Goal: Check status: Check status

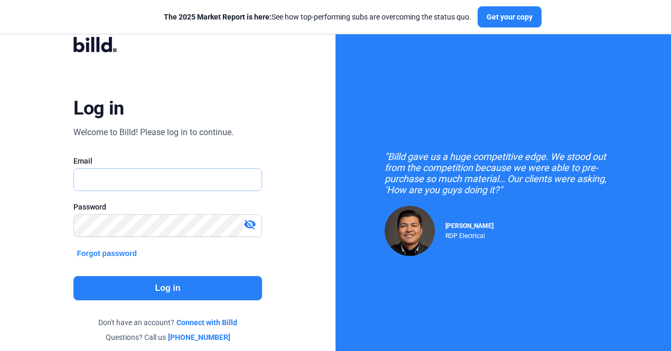
type input "[EMAIL_ADDRESS][PERSON_NAME][DOMAIN_NAME]"
click at [174, 291] on button "Log in" at bounding box center [167, 288] width 188 height 24
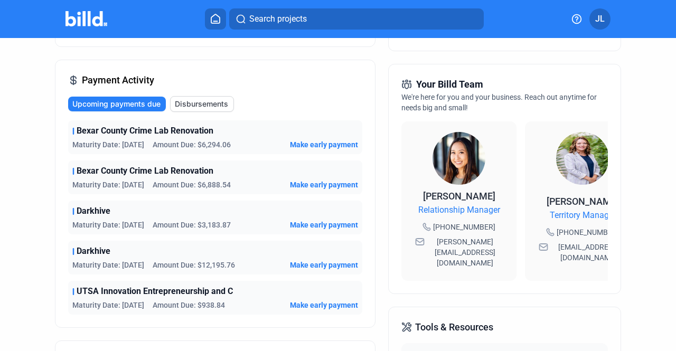
scroll to position [239, 0]
drag, startPoint x: 203, startPoint y: 144, endPoint x: 243, endPoint y: 150, distance: 40.5
click at [243, 150] on div "Bexar County Crime Lab Renovation Maturity Date: [DATE] Amount Due: $6,294.06 M…" at bounding box center [215, 138] width 294 height 34
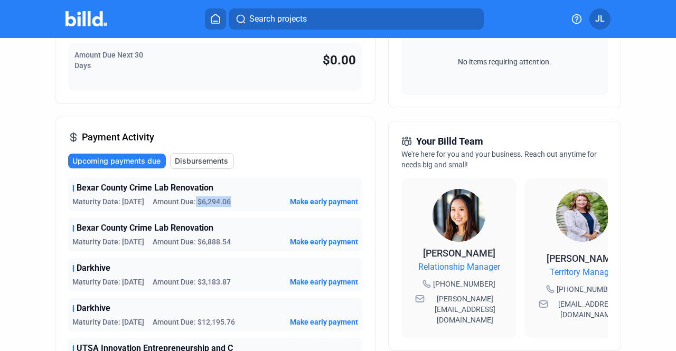
scroll to position [0, 0]
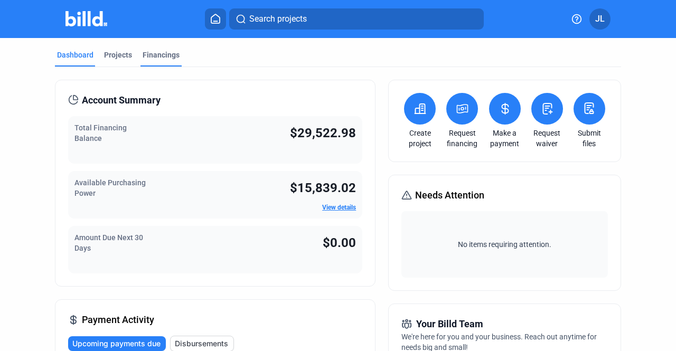
click at [148, 56] on div "Financings" at bounding box center [161, 55] width 37 height 11
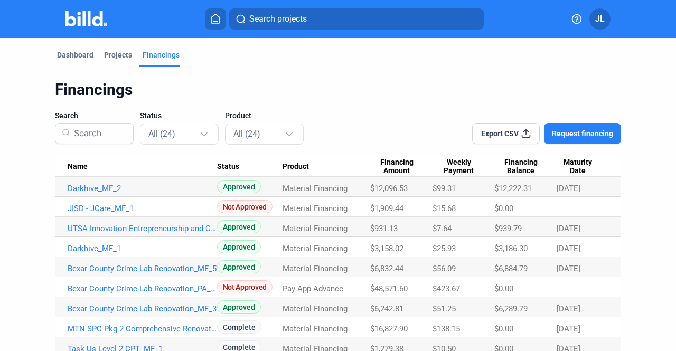
drag, startPoint x: 371, startPoint y: 190, endPoint x: 409, endPoint y: 192, distance: 38.1
click at [409, 192] on div "$12,096.53" at bounding box center [401, 189] width 62 height 10
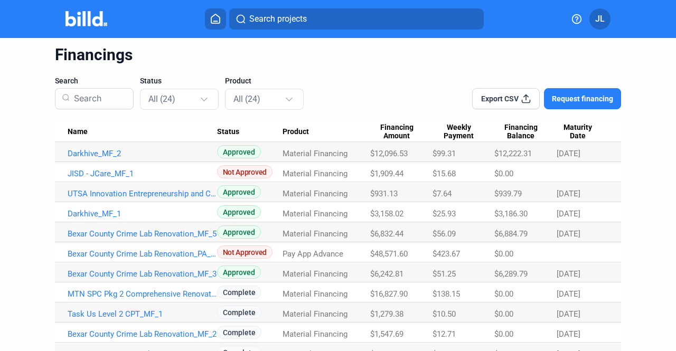
scroll to position [40, 0]
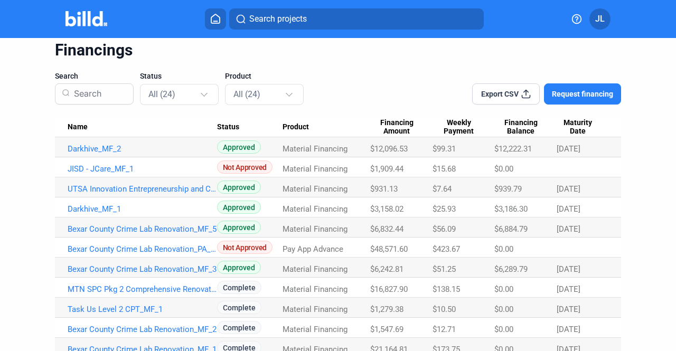
click at [387, 173] on span "$1,909.44" at bounding box center [386, 169] width 33 height 10
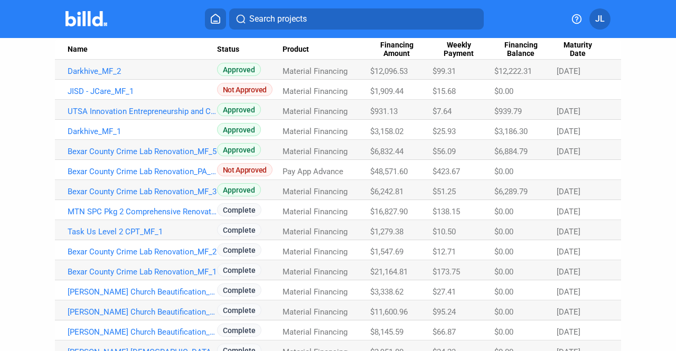
scroll to position [0, 0]
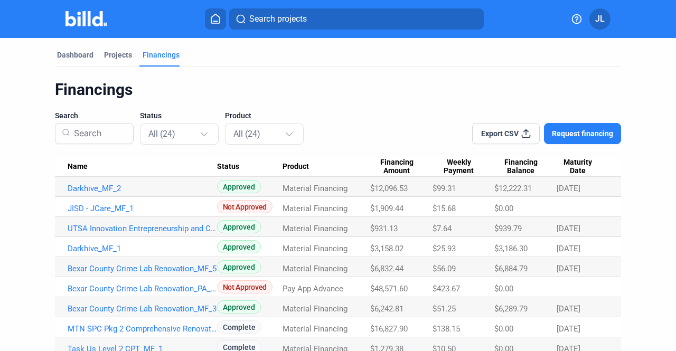
click at [53, 52] on div "Dashboard Projects Financings Financings Search Status All (24) Product All (24…" at bounding box center [338, 348] width 608 height 620
click at [58, 53] on div "Dashboard" at bounding box center [75, 55] width 36 height 11
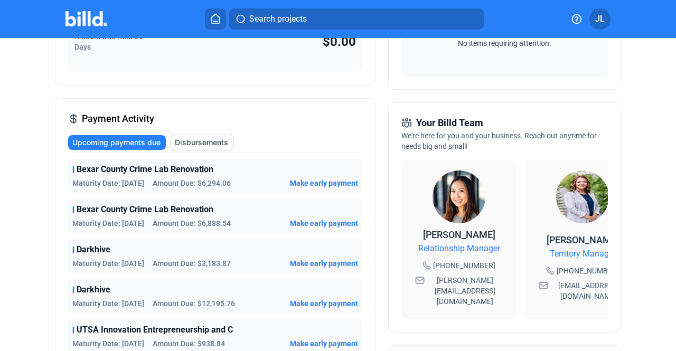
scroll to position [207, 0]
